Goal: Browse casually: Explore the website without a specific task or goal

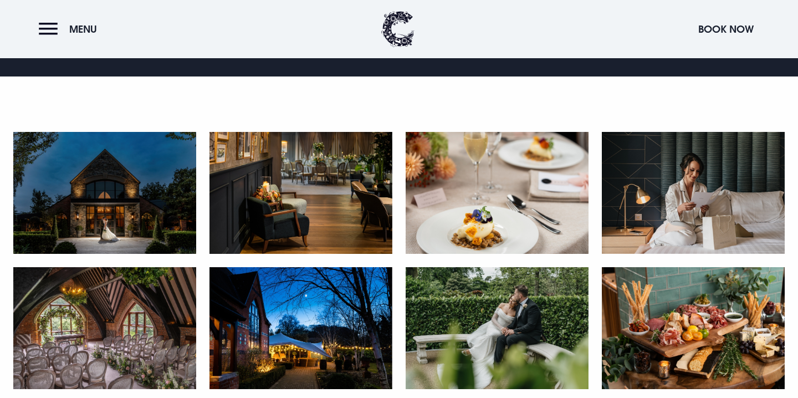
scroll to position [511, 0]
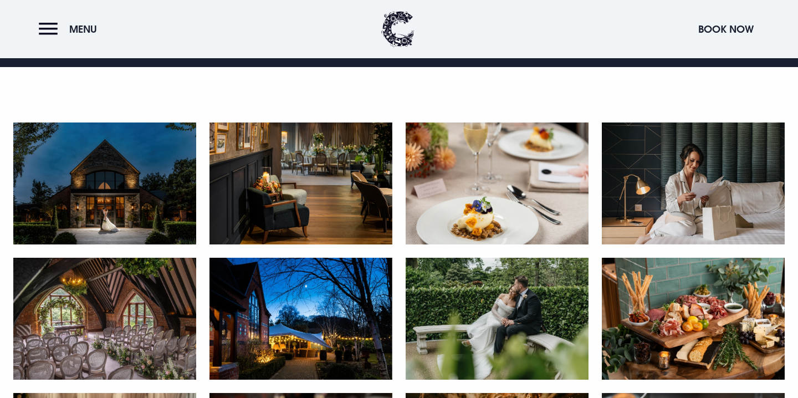
click at [140, 196] on img at bounding box center [104, 183] width 183 height 122
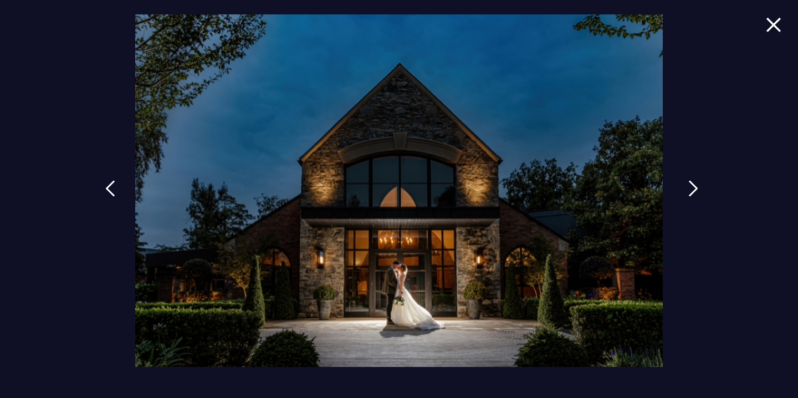
click at [692, 186] on img at bounding box center [693, 188] width 10 height 17
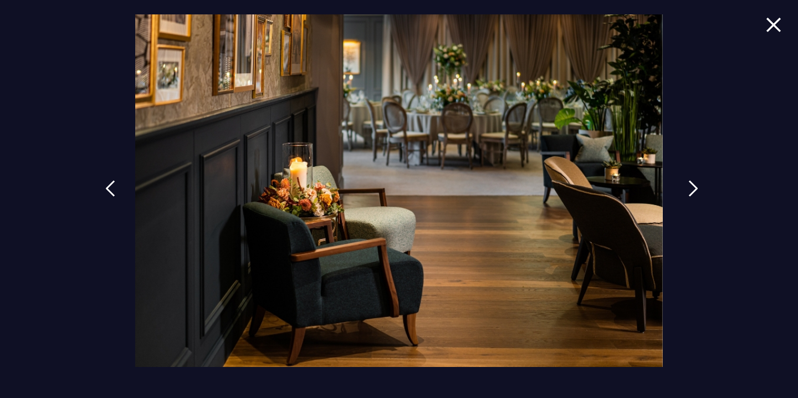
click at [692, 186] on img at bounding box center [693, 188] width 10 height 17
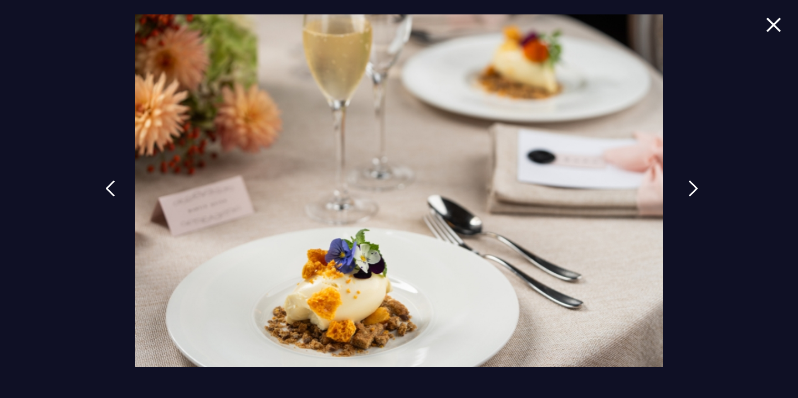
click at [692, 186] on img at bounding box center [693, 188] width 10 height 17
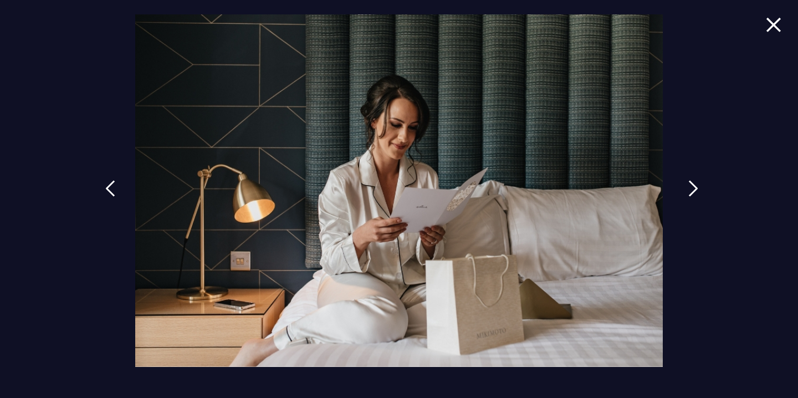
click at [692, 186] on img at bounding box center [693, 188] width 10 height 17
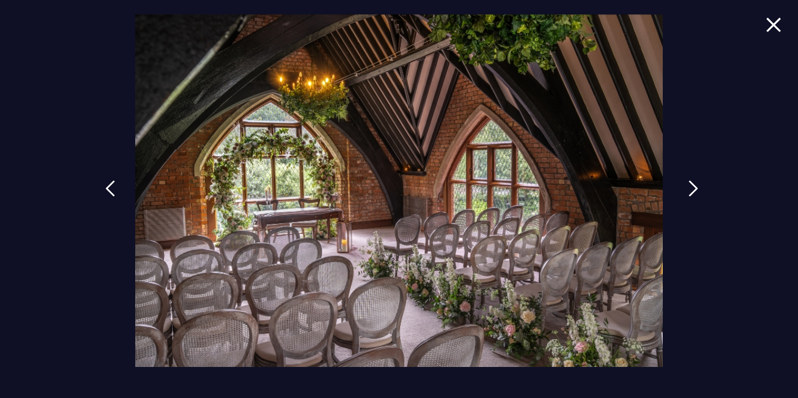
click at [692, 186] on img at bounding box center [693, 188] width 10 height 17
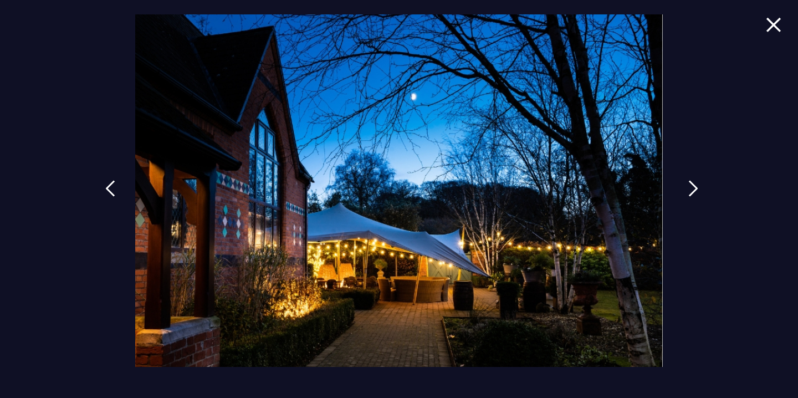
click at [692, 186] on img at bounding box center [693, 188] width 10 height 17
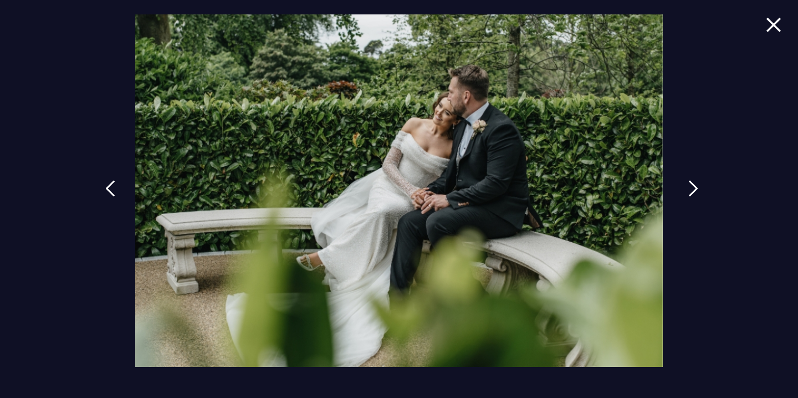
click at [692, 186] on img at bounding box center [693, 188] width 10 height 17
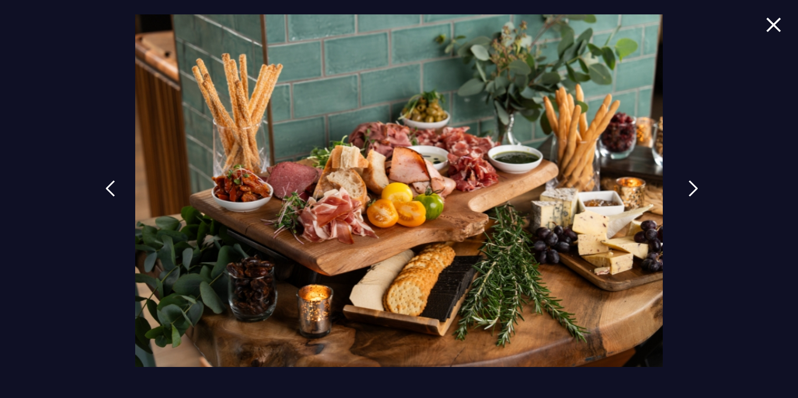
click at [692, 186] on img at bounding box center [693, 188] width 10 height 17
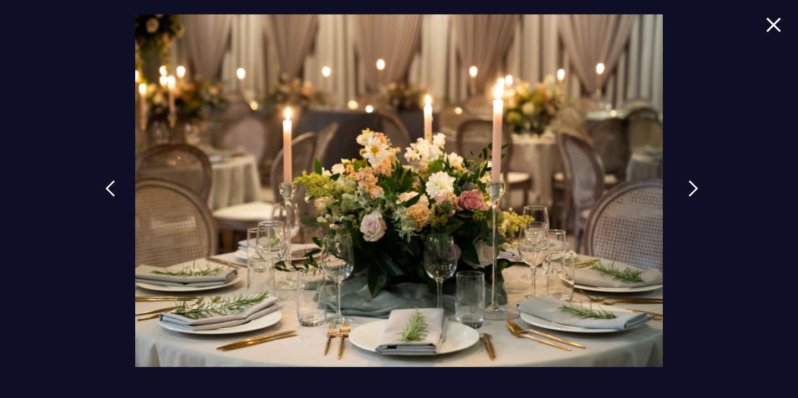
click at [692, 186] on img at bounding box center [693, 188] width 10 height 17
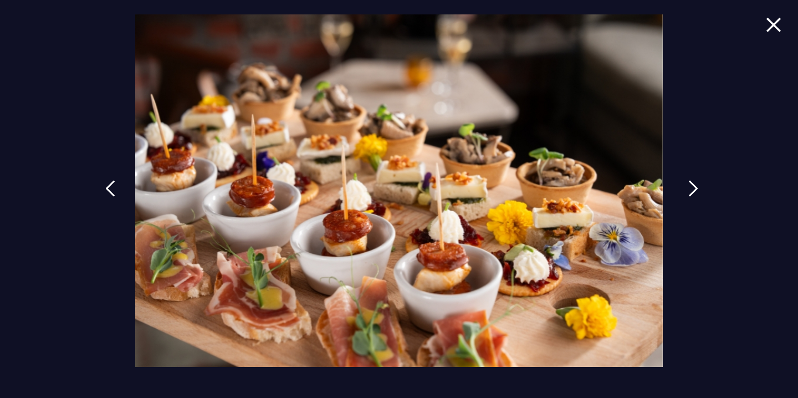
click at [692, 186] on img at bounding box center [693, 188] width 10 height 17
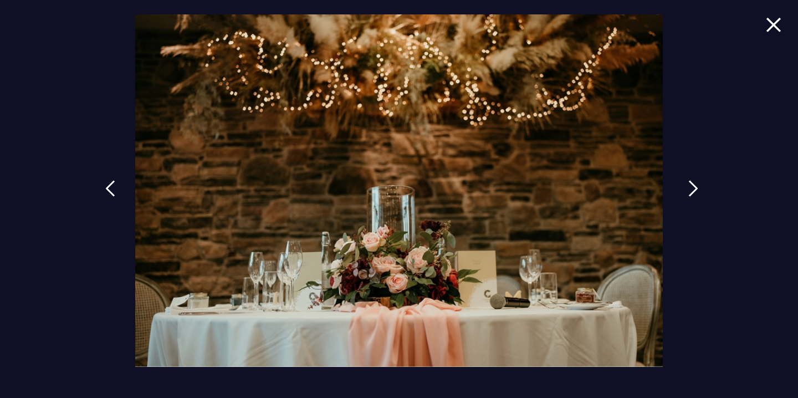
click at [692, 186] on img at bounding box center [693, 188] width 10 height 17
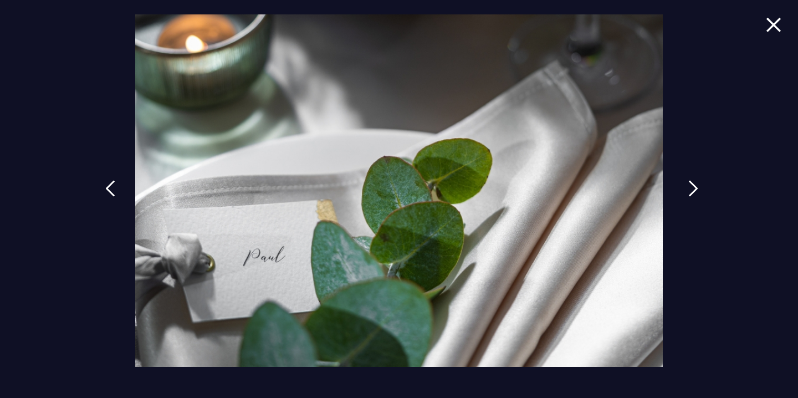
click at [692, 186] on img at bounding box center [693, 188] width 10 height 17
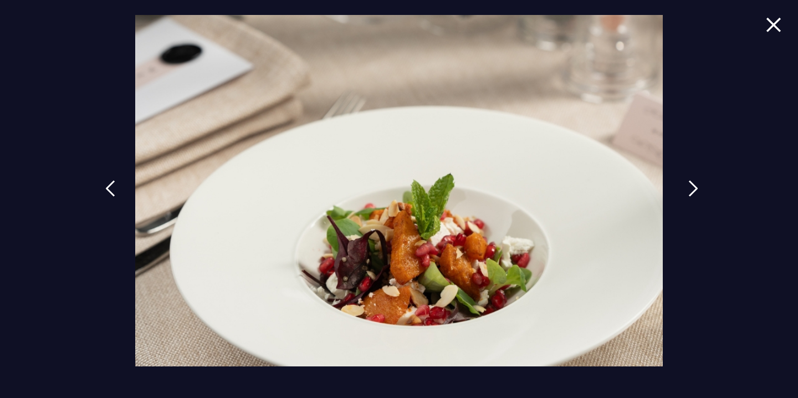
click at [692, 186] on img at bounding box center [693, 188] width 10 height 17
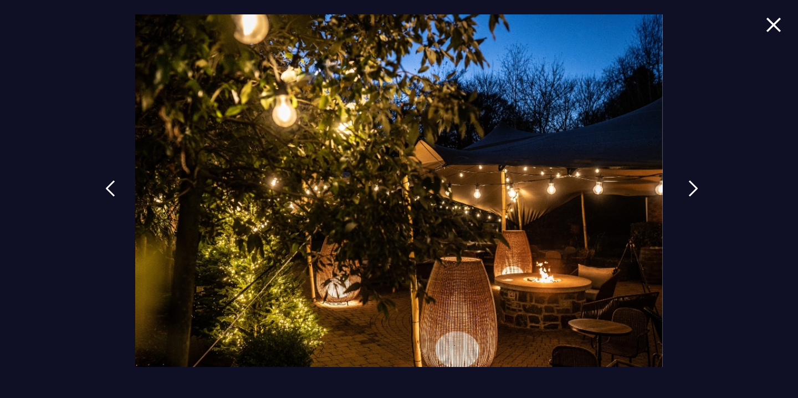
click at [692, 186] on img at bounding box center [693, 188] width 10 height 17
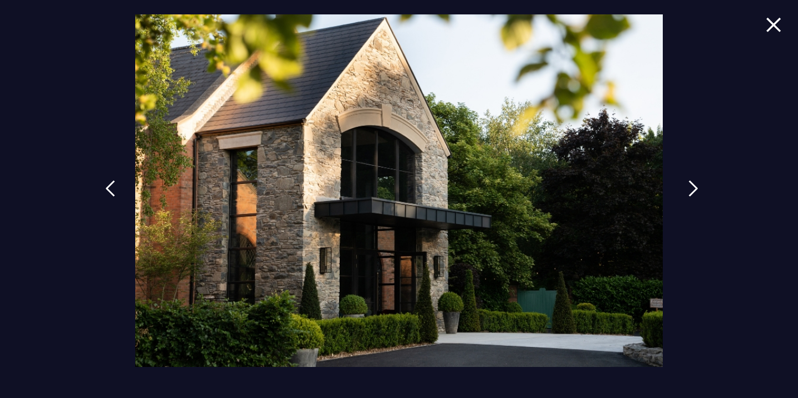
click at [692, 186] on img at bounding box center [693, 188] width 10 height 17
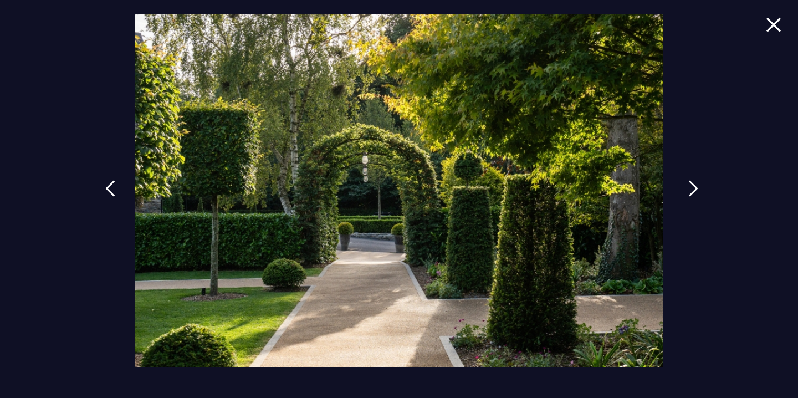
click at [692, 186] on img at bounding box center [693, 188] width 10 height 17
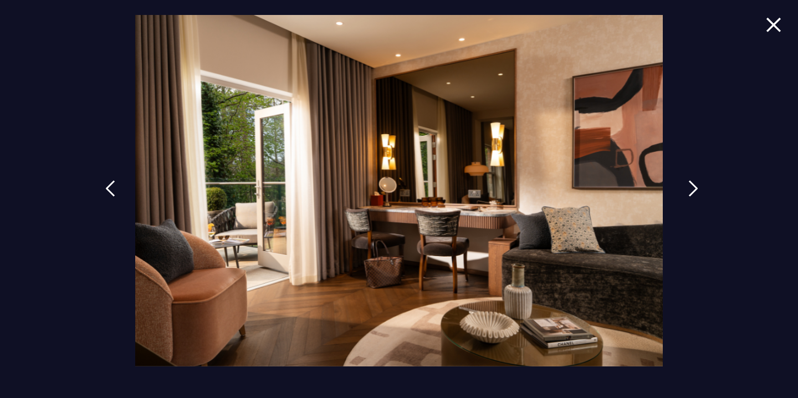
click at [692, 186] on img at bounding box center [693, 188] width 10 height 17
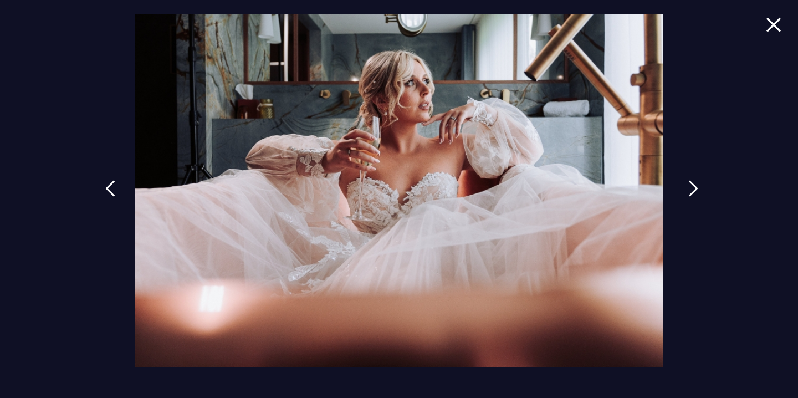
click at [692, 186] on img at bounding box center [693, 188] width 10 height 17
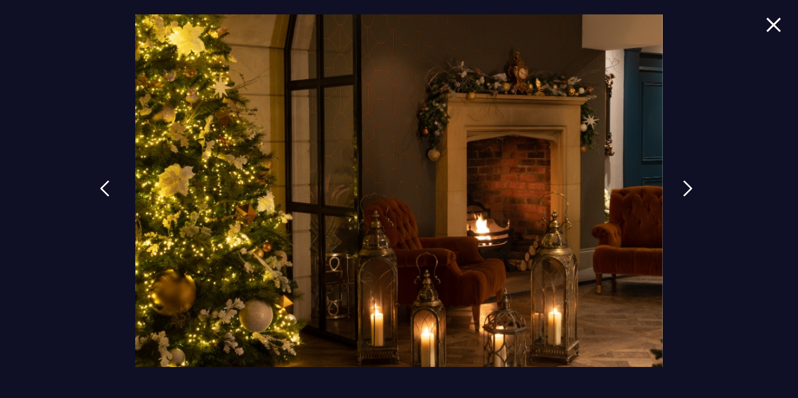
click at [106, 190] on img at bounding box center [105, 188] width 10 height 17
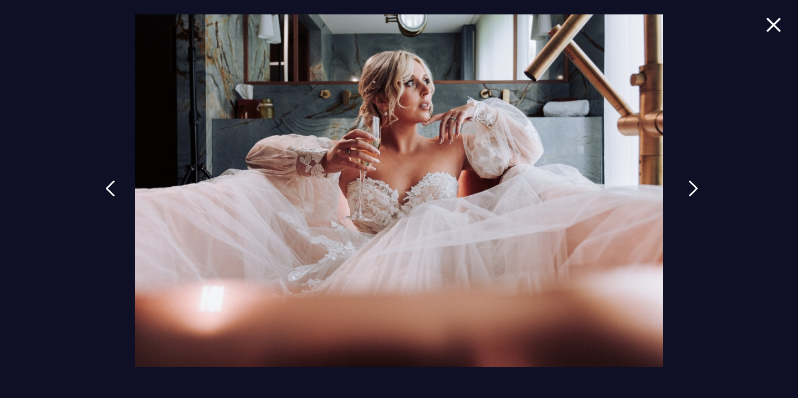
click at [687, 181] on link at bounding box center [693, 196] width 28 height 51
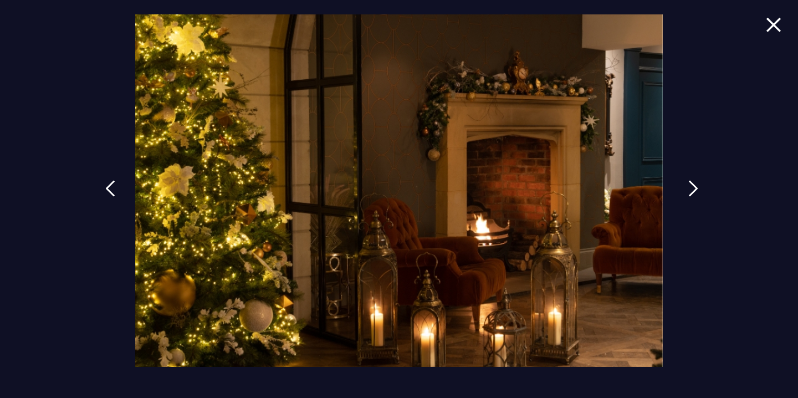
click at [687, 181] on link at bounding box center [693, 196] width 28 height 51
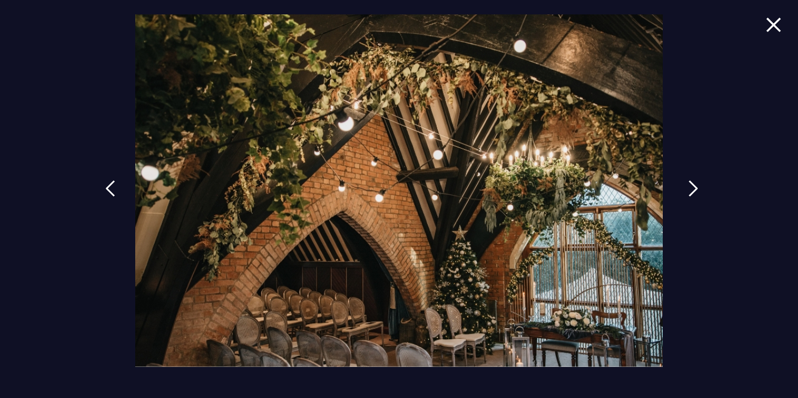
click at [687, 181] on link at bounding box center [693, 196] width 28 height 51
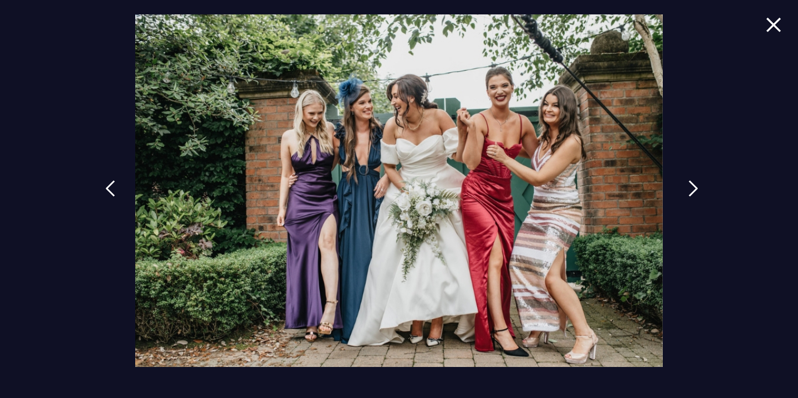
click at [687, 181] on link at bounding box center [693, 196] width 28 height 51
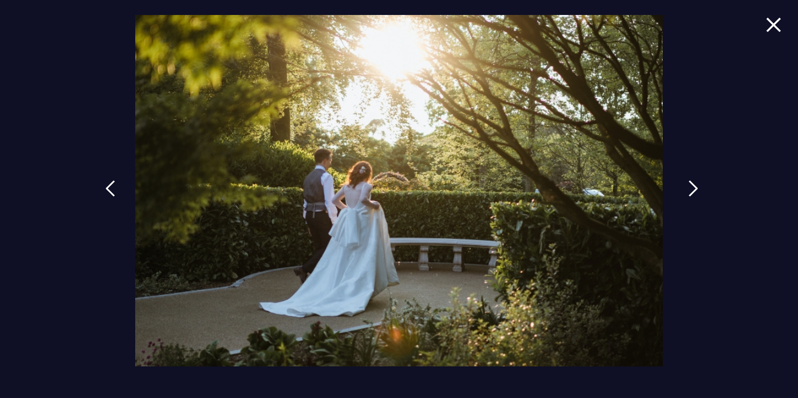
click at [687, 181] on link at bounding box center [693, 196] width 28 height 51
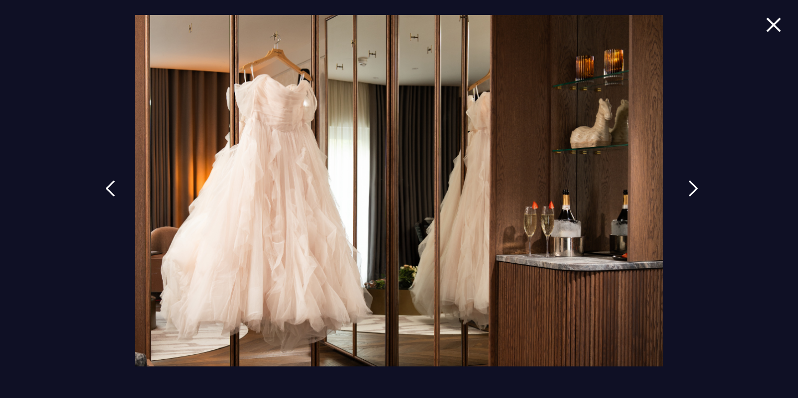
click at [687, 181] on link at bounding box center [693, 196] width 28 height 51
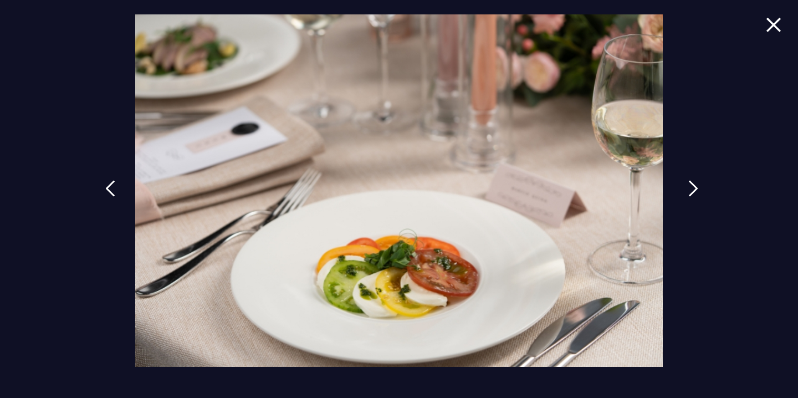
click at [687, 181] on link at bounding box center [693, 196] width 28 height 51
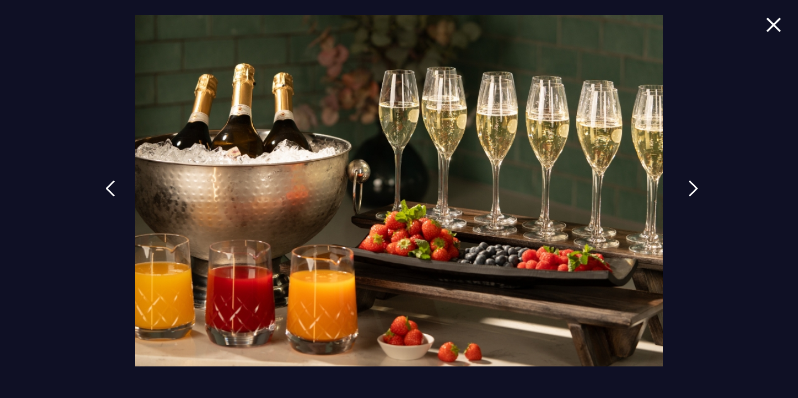
click at [687, 181] on link at bounding box center [693, 196] width 28 height 51
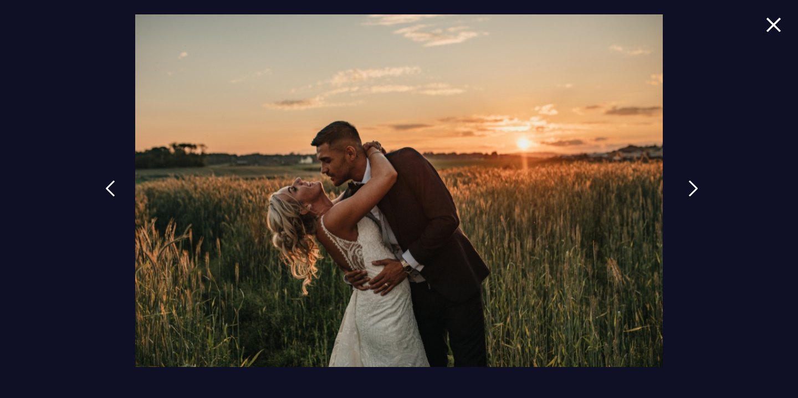
click at [687, 181] on link at bounding box center [693, 196] width 28 height 51
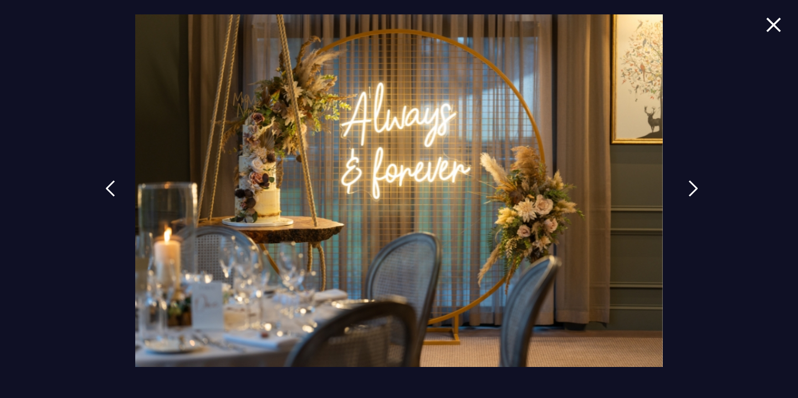
click at [687, 181] on link at bounding box center [693, 196] width 28 height 51
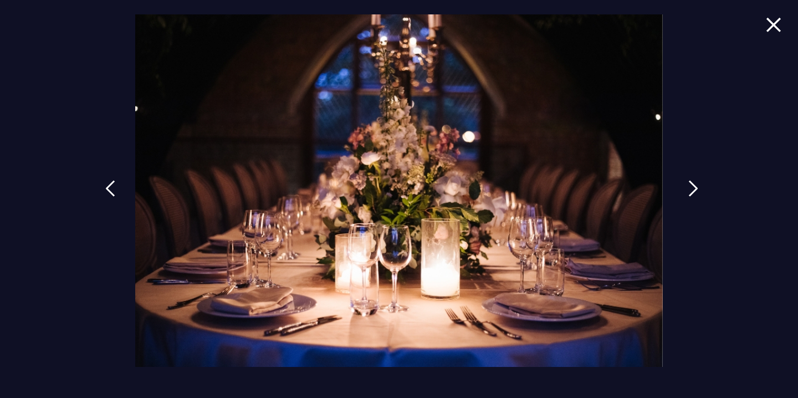
click at [687, 181] on link at bounding box center [693, 196] width 28 height 51
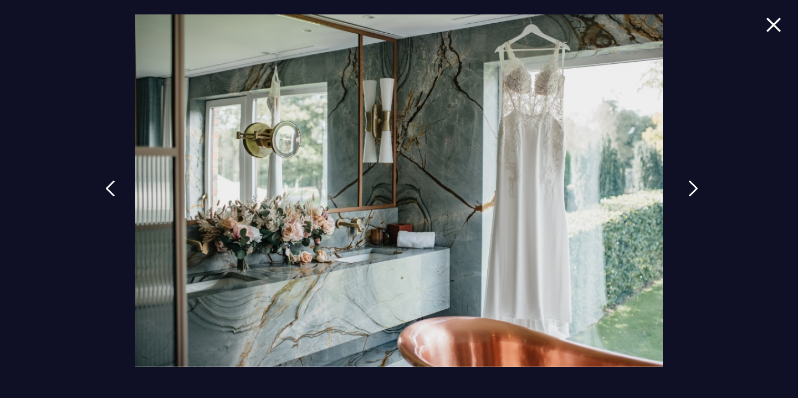
click at [687, 181] on link at bounding box center [693, 196] width 28 height 51
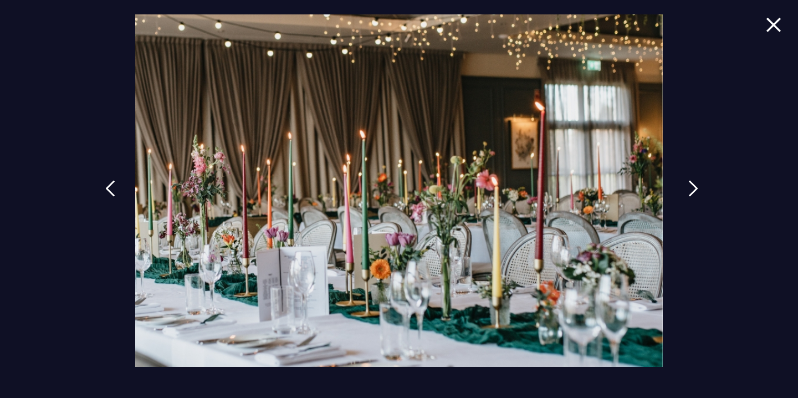
click at [687, 181] on link at bounding box center [693, 196] width 28 height 51
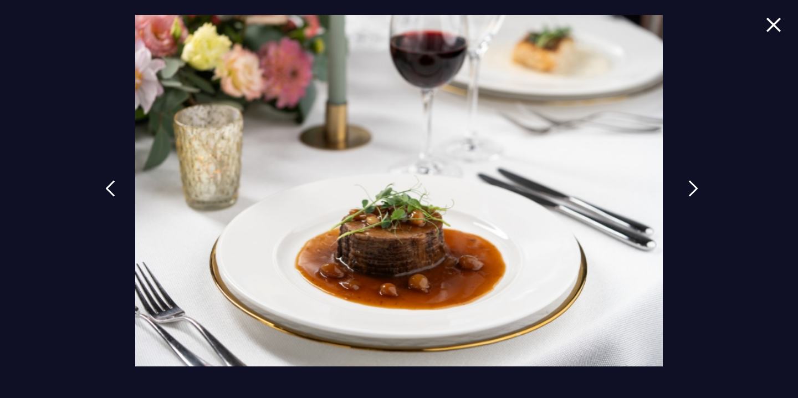
click at [687, 181] on link at bounding box center [693, 196] width 28 height 51
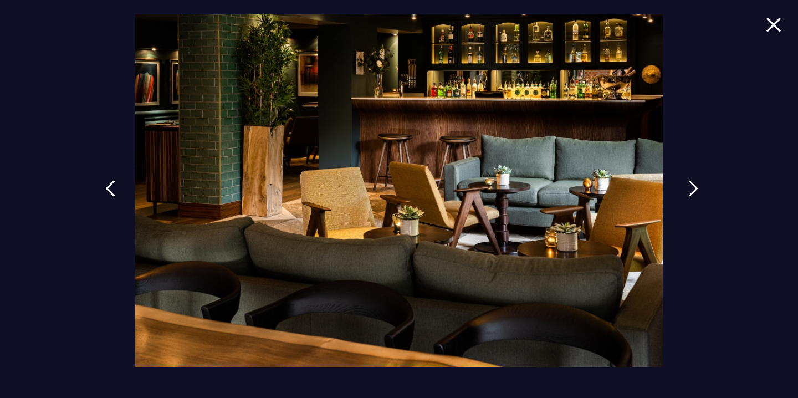
click at [687, 181] on link at bounding box center [693, 196] width 28 height 51
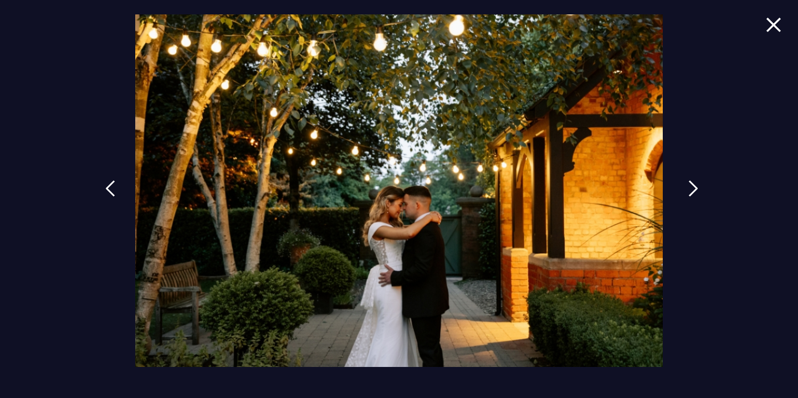
click at [687, 181] on link at bounding box center [693, 196] width 28 height 51
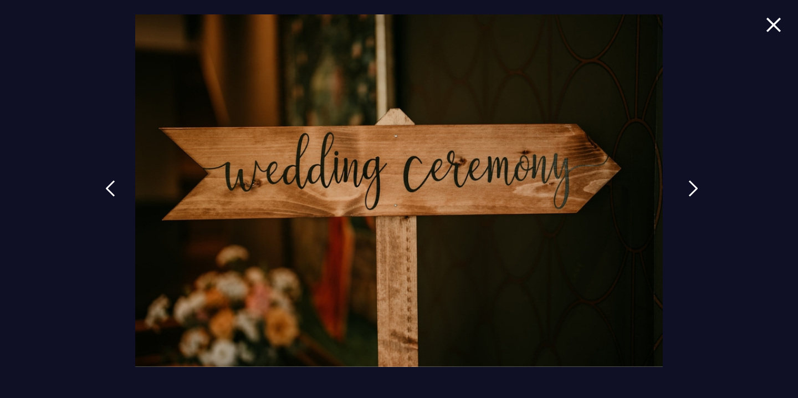
click at [687, 181] on link at bounding box center [693, 196] width 28 height 51
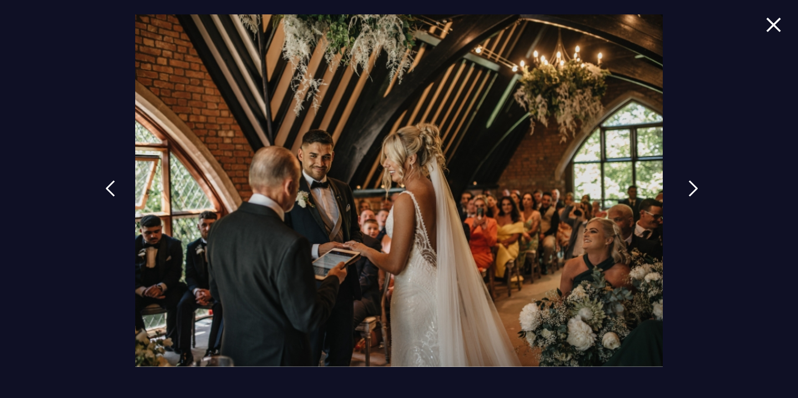
click at [687, 181] on link at bounding box center [693, 196] width 28 height 51
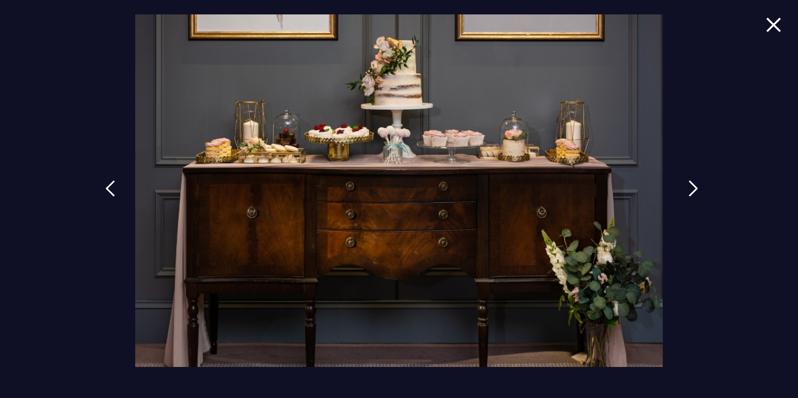
click at [687, 181] on link at bounding box center [693, 196] width 28 height 51
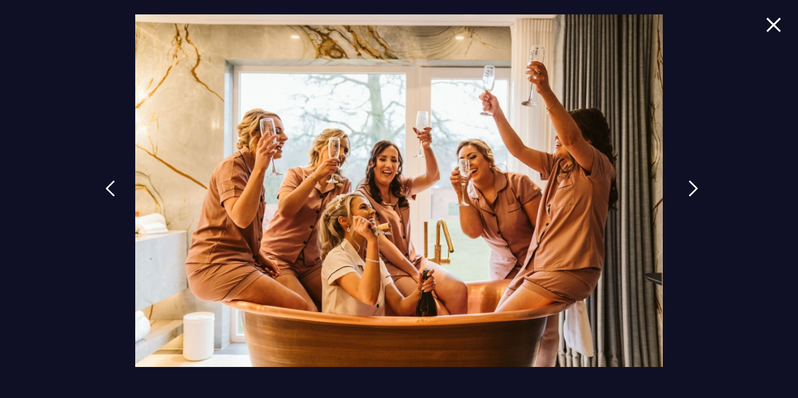
click at [687, 181] on link at bounding box center [693, 196] width 28 height 51
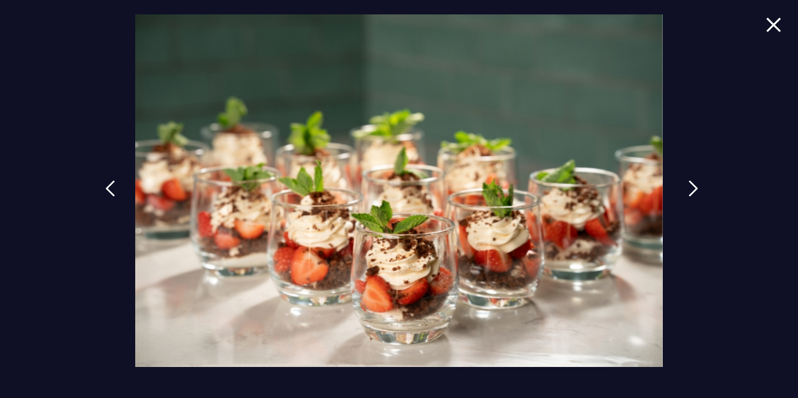
click at [687, 181] on link at bounding box center [693, 196] width 28 height 51
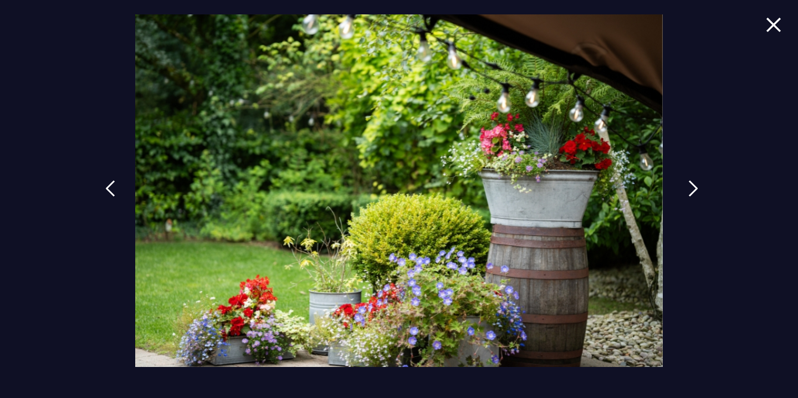
click at [687, 181] on link at bounding box center [693, 196] width 28 height 51
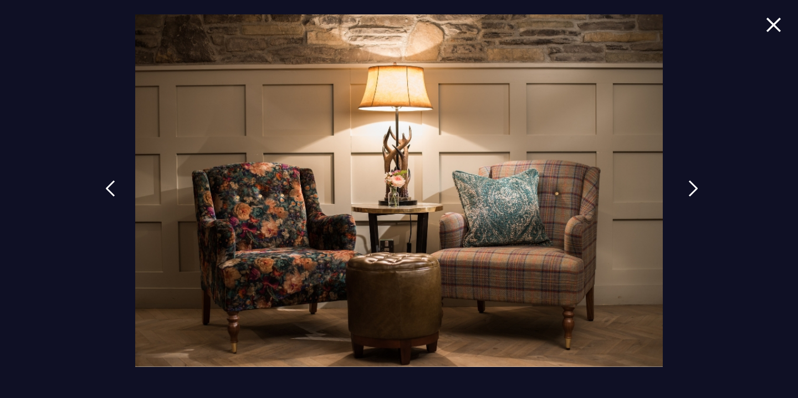
click at [687, 181] on link at bounding box center [693, 196] width 28 height 51
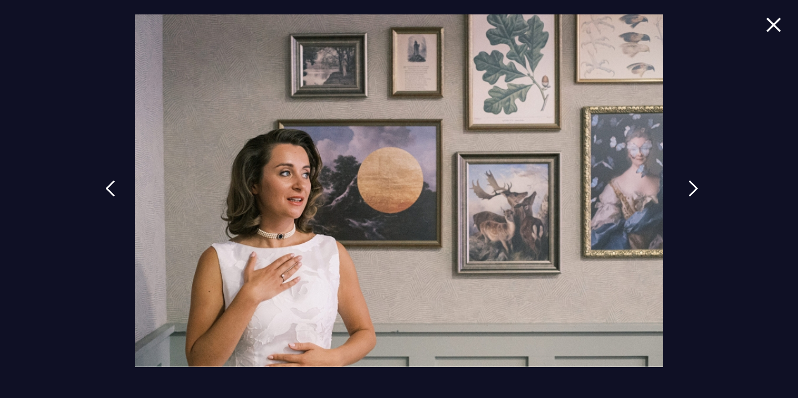
click at [687, 181] on link at bounding box center [693, 196] width 28 height 51
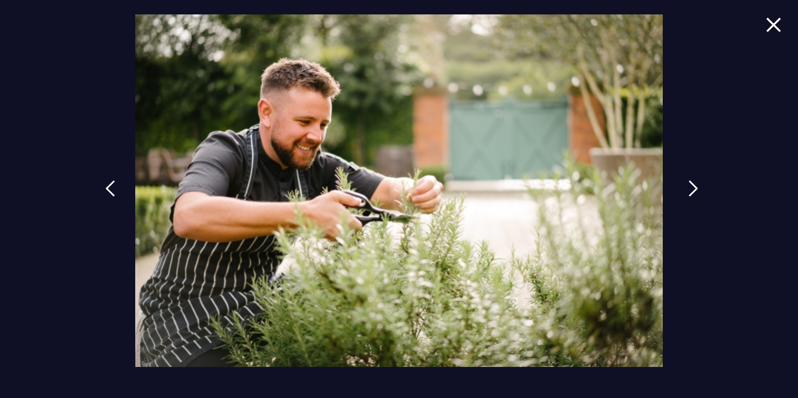
click at [687, 181] on link at bounding box center [693, 196] width 28 height 51
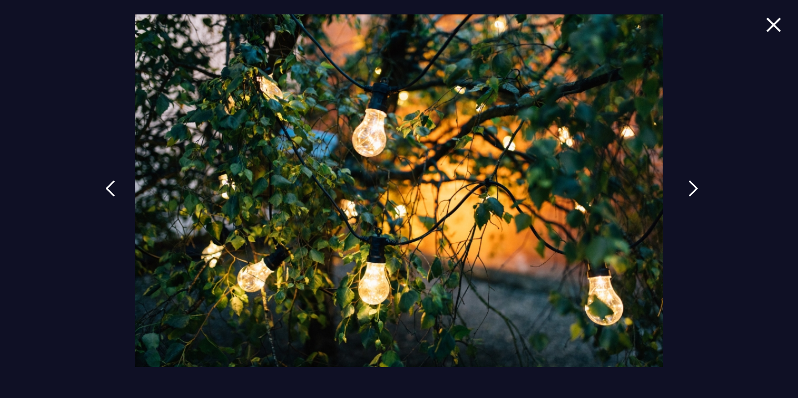
click at [687, 181] on link at bounding box center [693, 196] width 28 height 51
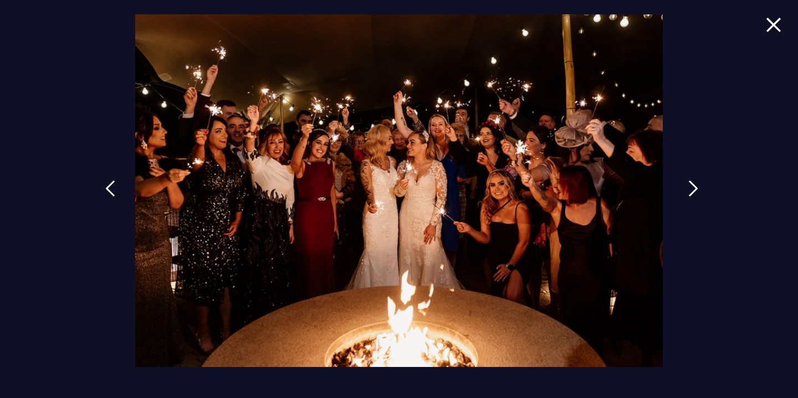
click at [687, 181] on link at bounding box center [693, 196] width 28 height 51
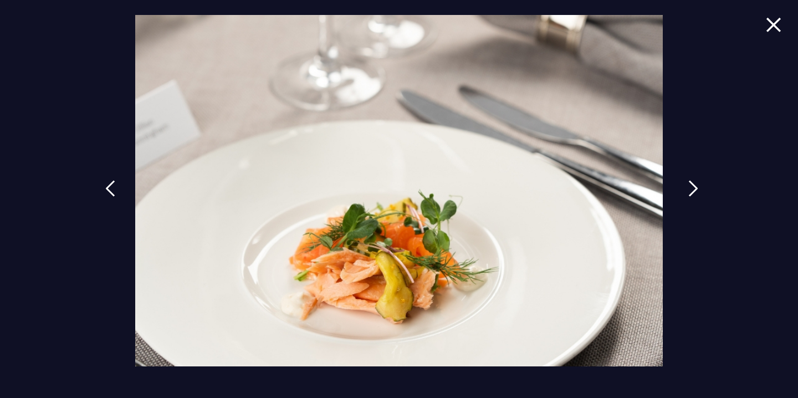
click at [687, 181] on link at bounding box center [693, 196] width 28 height 51
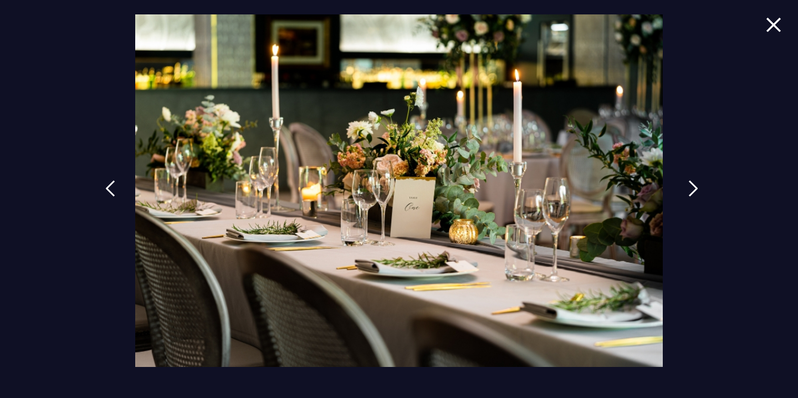
click at [687, 181] on link at bounding box center [693, 196] width 28 height 51
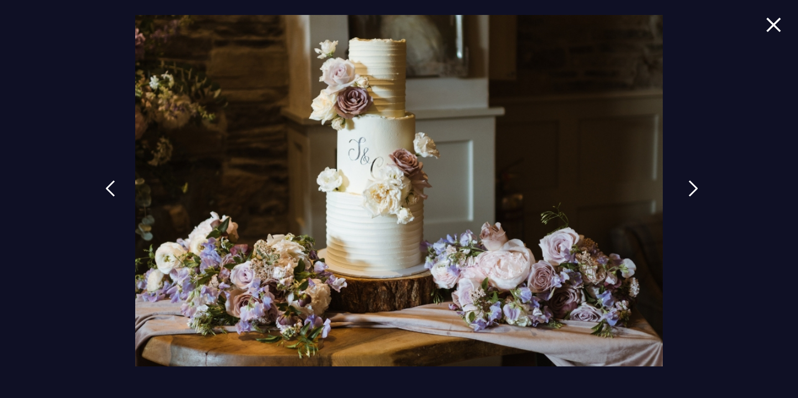
click at [687, 181] on link at bounding box center [693, 196] width 28 height 51
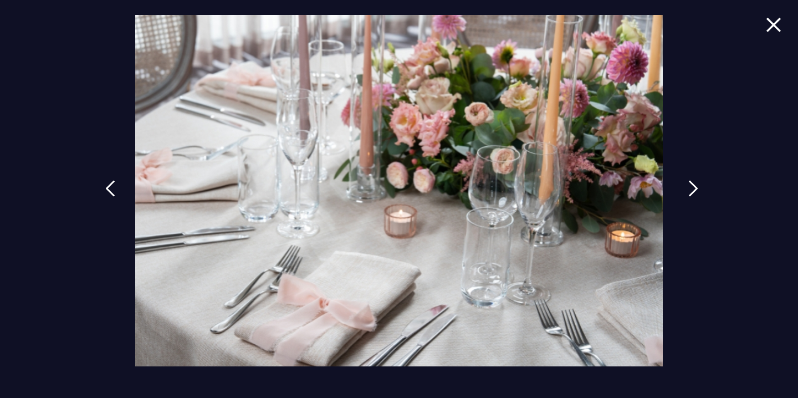
click at [687, 181] on link at bounding box center [693, 196] width 28 height 51
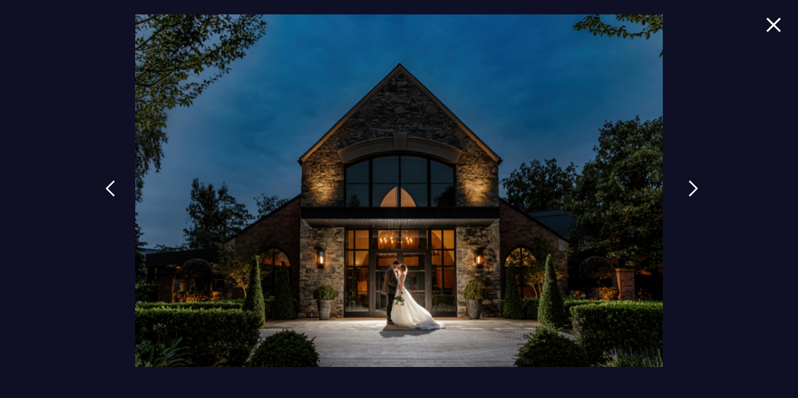
click at [687, 181] on link at bounding box center [693, 196] width 28 height 51
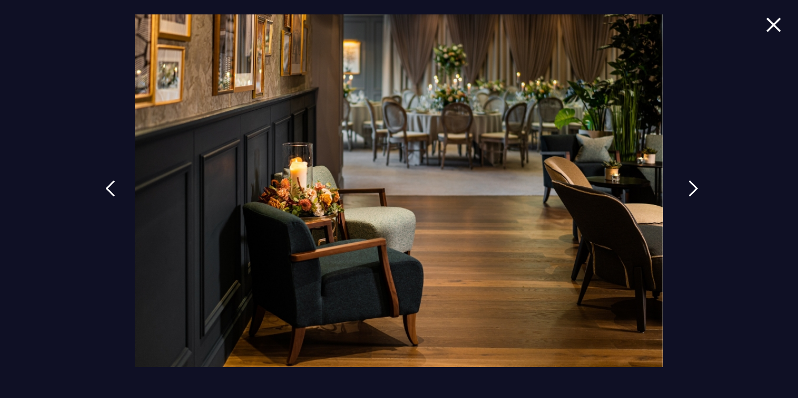
click at [687, 181] on link at bounding box center [693, 196] width 28 height 51
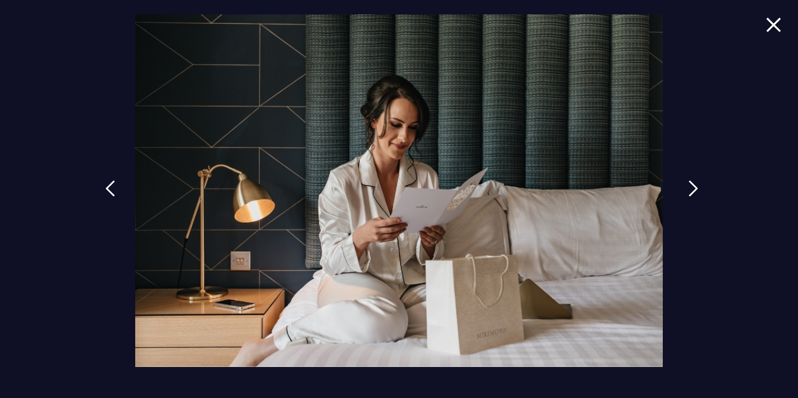
click at [687, 181] on link at bounding box center [693, 196] width 28 height 51
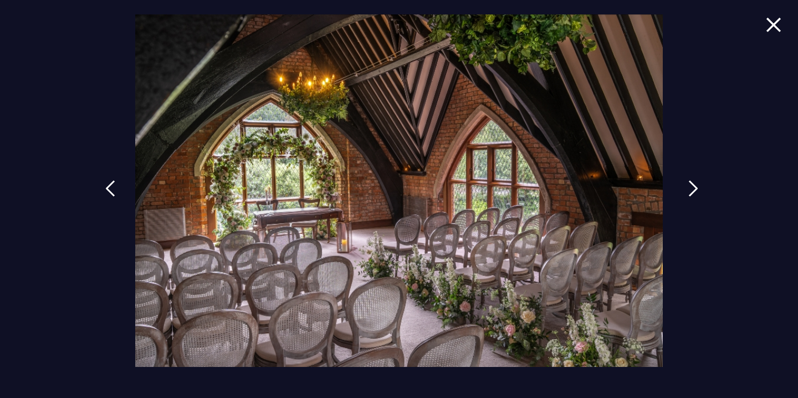
click at [687, 181] on link at bounding box center [693, 196] width 28 height 51
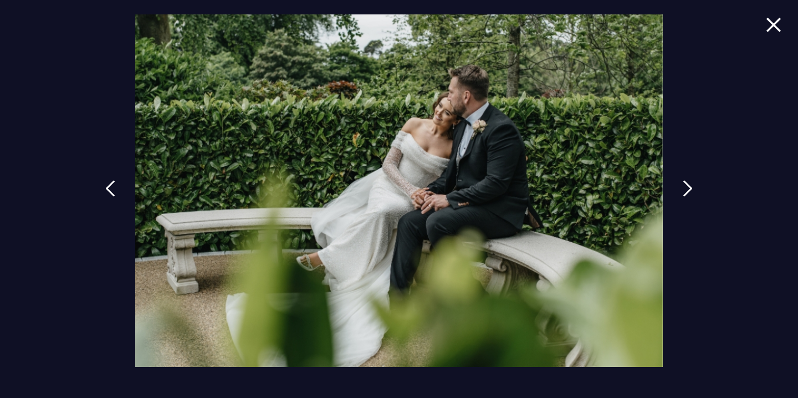
click at [771, 21] on img at bounding box center [774, 24] width 16 height 15
